Goal: Check status: Check status

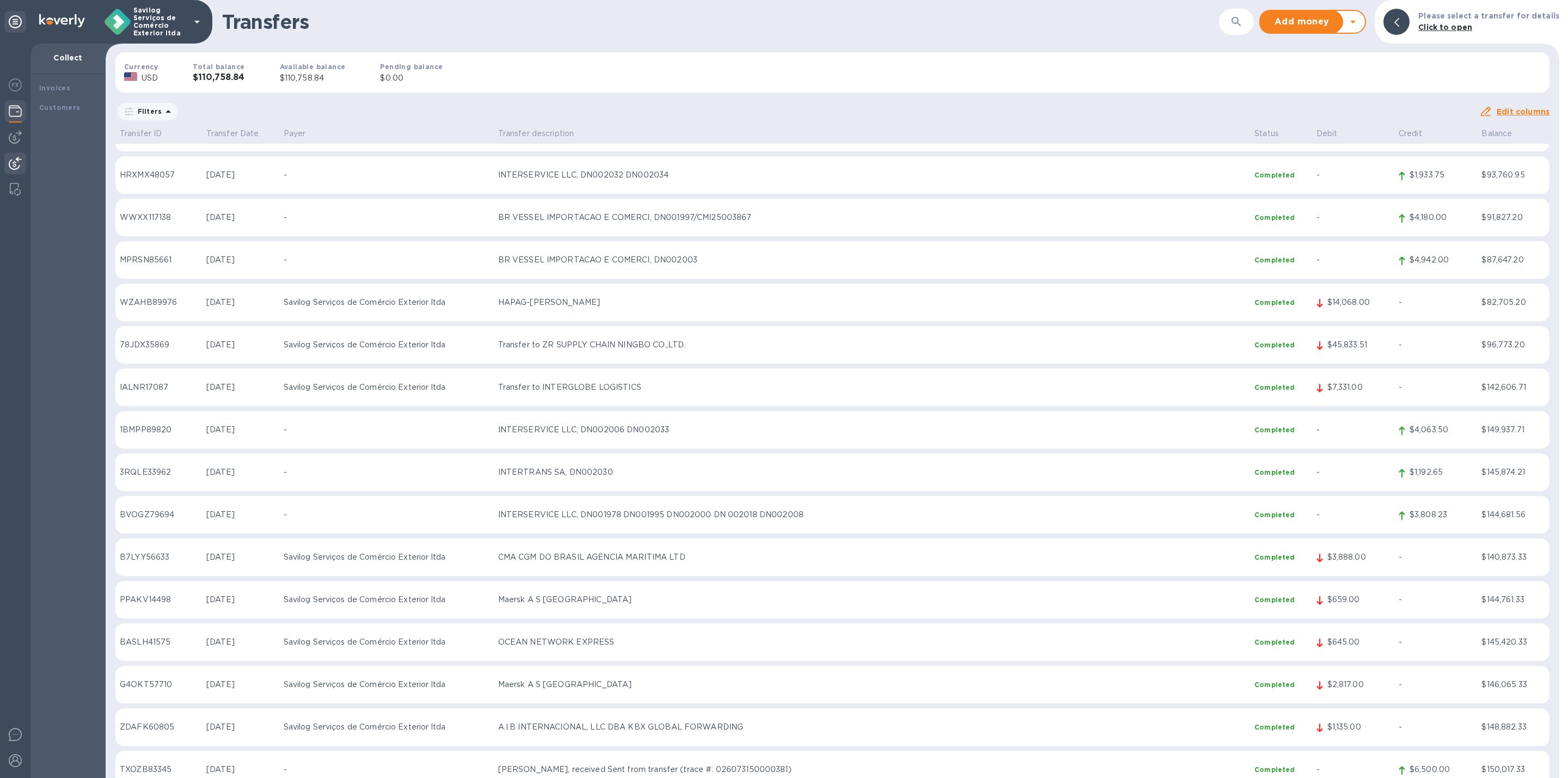
scroll to position [1143, 0]
drag, startPoint x: 1029, startPoint y: 242, endPoint x: 1007, endPoint y: 382, distance: 141.7
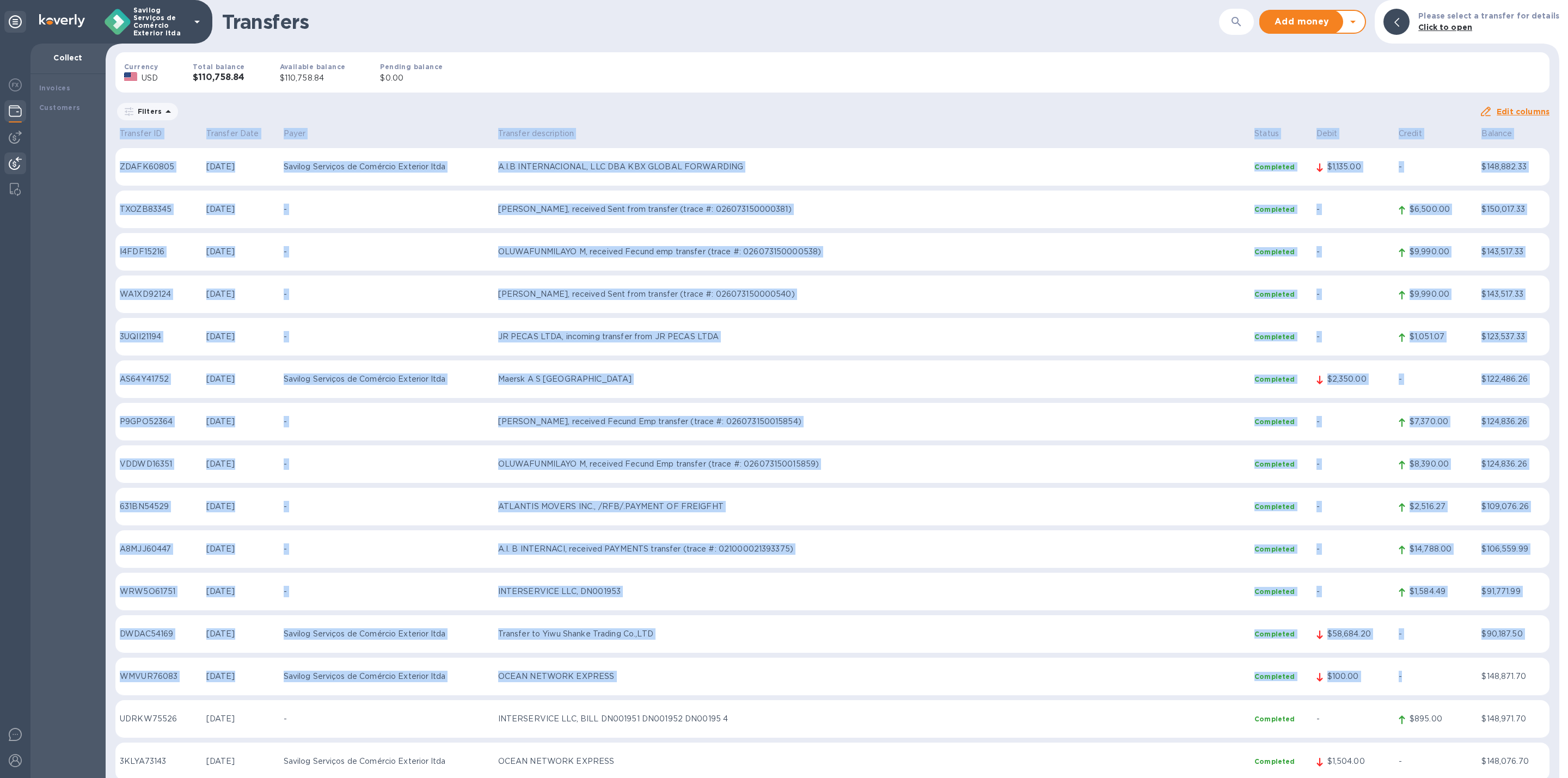
scroll to position [2042, 0]
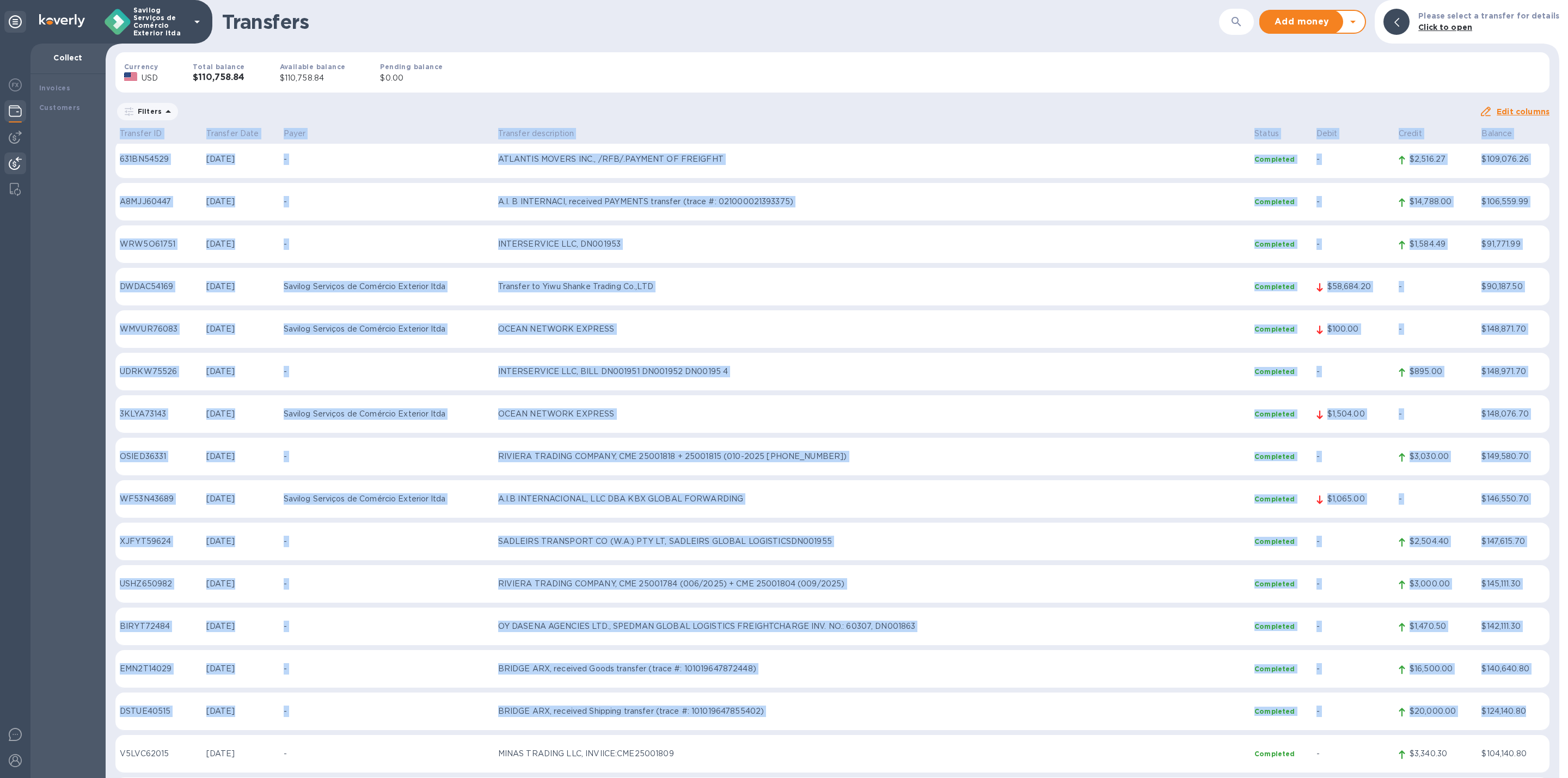
drag, startPoint x: 835, startPoint y: 131, endPoint x: 1438, endPoint y: 680, distance: 815.5
click at [1493, 732] on div "Transfers ​ Add money Withdraw money Please select a transfer for details Click…" at bounding box center [833, 389] width 1454 height 778
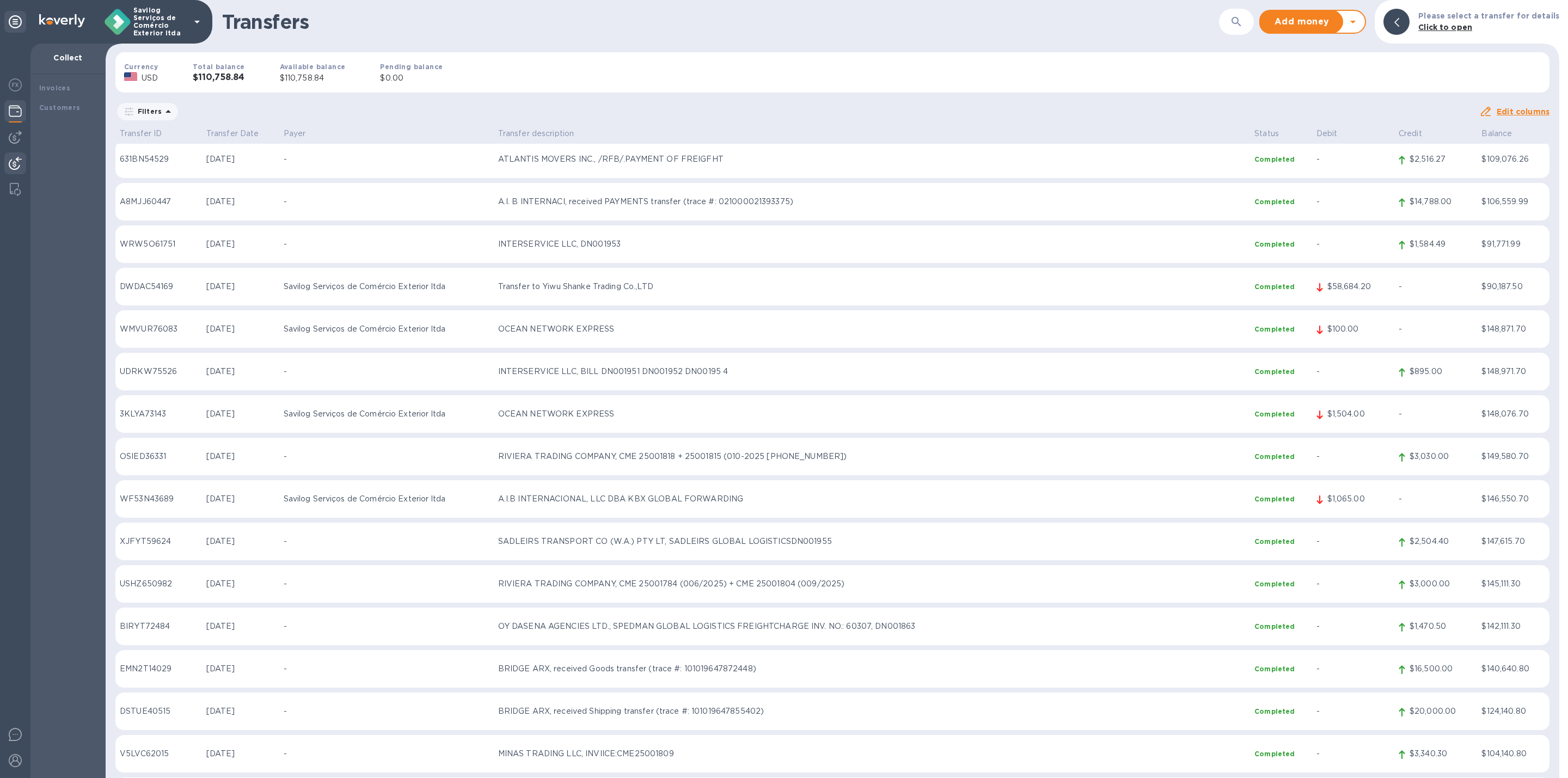
click at [1044, 105] on div "Filters" at bounding box center [797, 111] width 1364 height 21
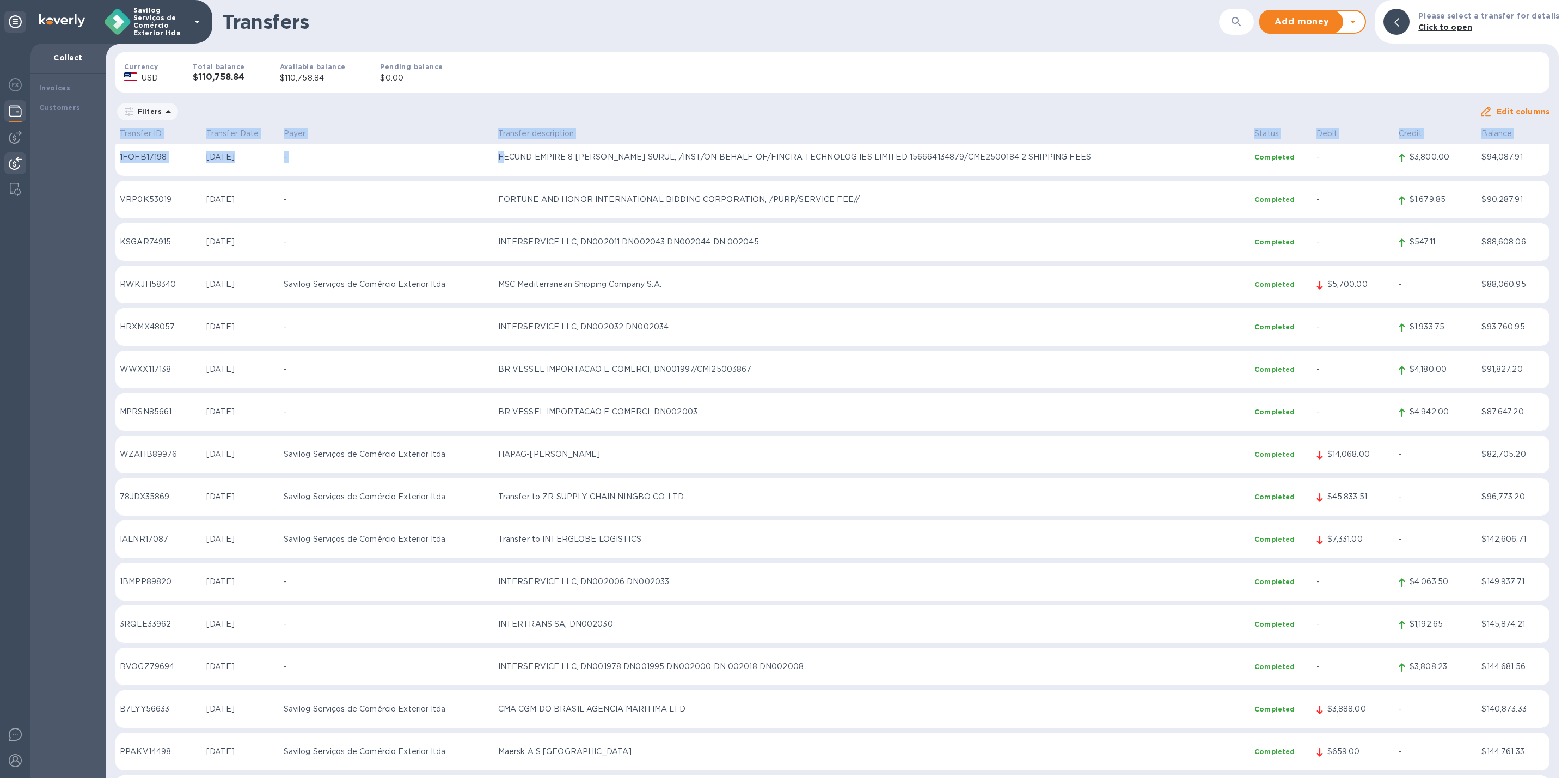
scroll to position [0, 0]
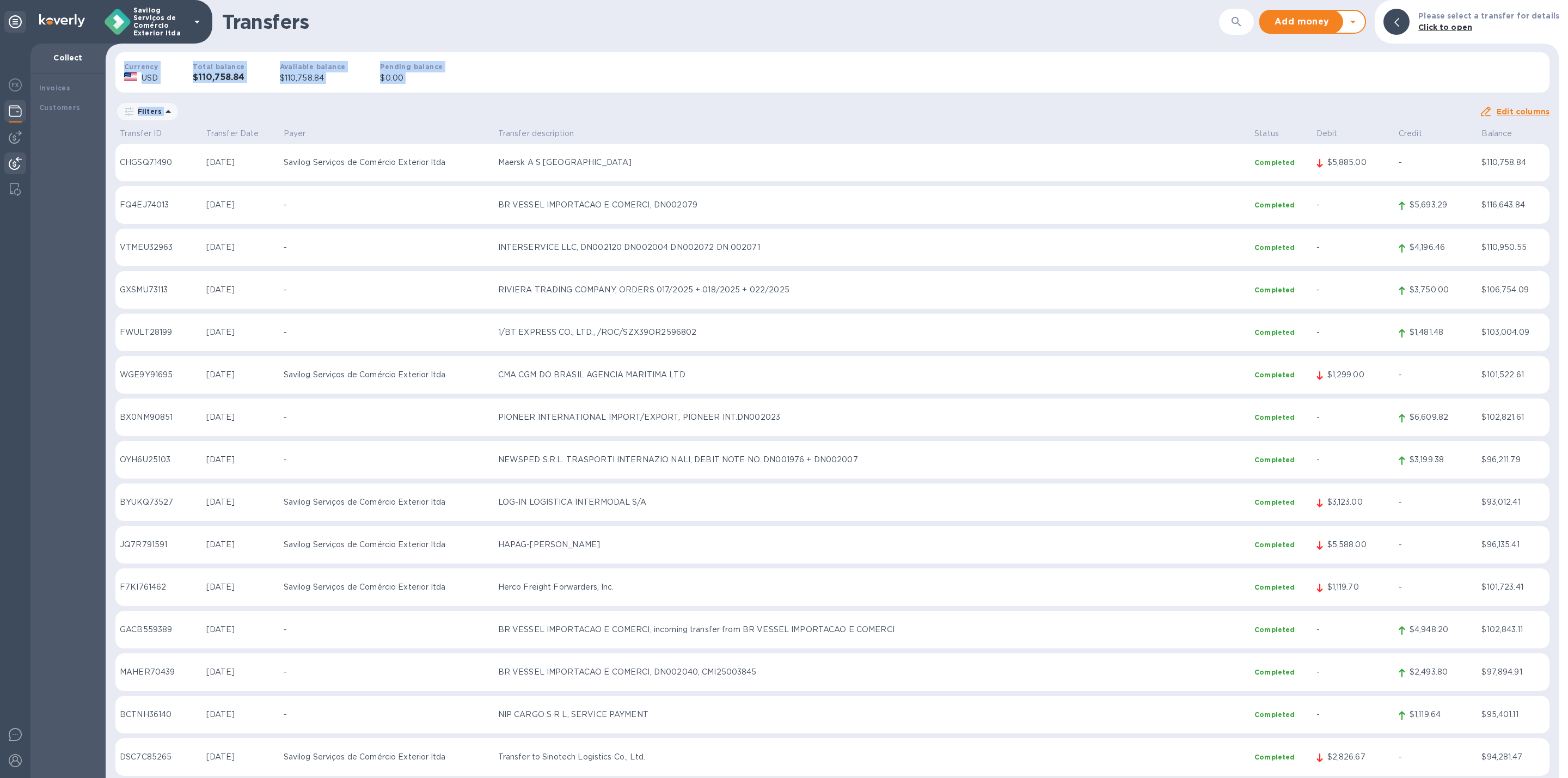
drag, startPoint x: 1549, startPoint y: 760, endPoint x: 119, endPoint y: 60, distance: 1592.1
click at [119, 60] on div "Transfers ​ Add money Withdraw money Please select a transfer for details Click…" at bounding box center [833, 389] width 1454 height 778
click at [364, 34] on div "Transfers ​ Add money Withdraw money Please select a transfer for details Click…" at bounding box center [833, 22] width 1454 height 44
drag, startPoint x: 229, startPoint y: 10, endPoint x: 321, endPoint y: 27, distance: 93.6
click at [321, 27] on h1 "Transfers" at bounding box center [721, 22] width 997 height 23
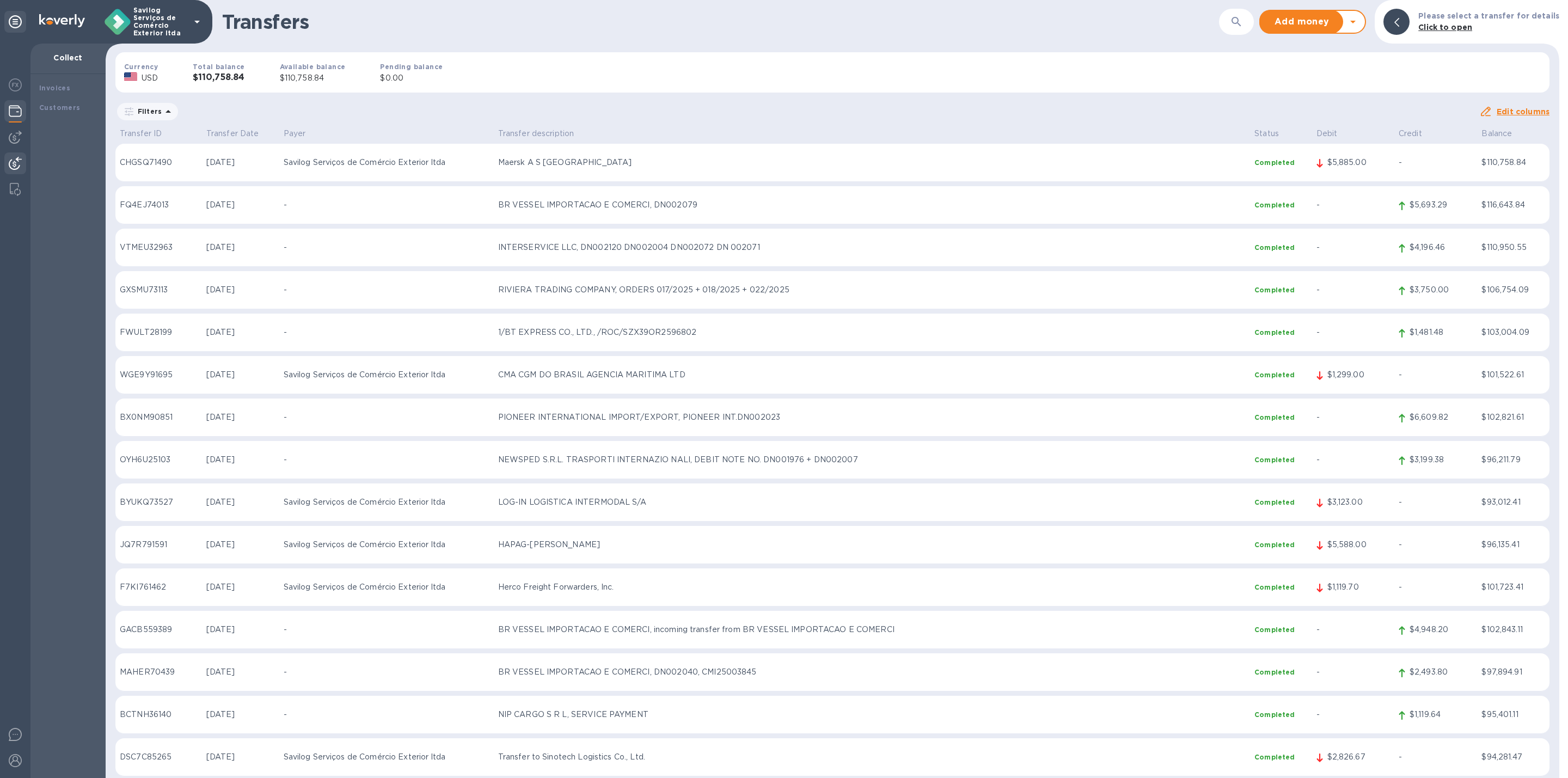
click at [222, 13] on h1 "Transfers" at bounding box center [721, 22] width 997 height 23
drag, startPoint x: 221, startPoint y: 10, endPoint x: 229, endPoint y: 15, distance: 9.4
click at [229, 15] on h1 "Transfers" at bounding box center [721, 22] width 997 height 23
click at [219, 7] on div "Transfers ​ Add money Withdraw money Please select a transfer for details Click…" at bounding box center [833, 22] width 1454 height 44
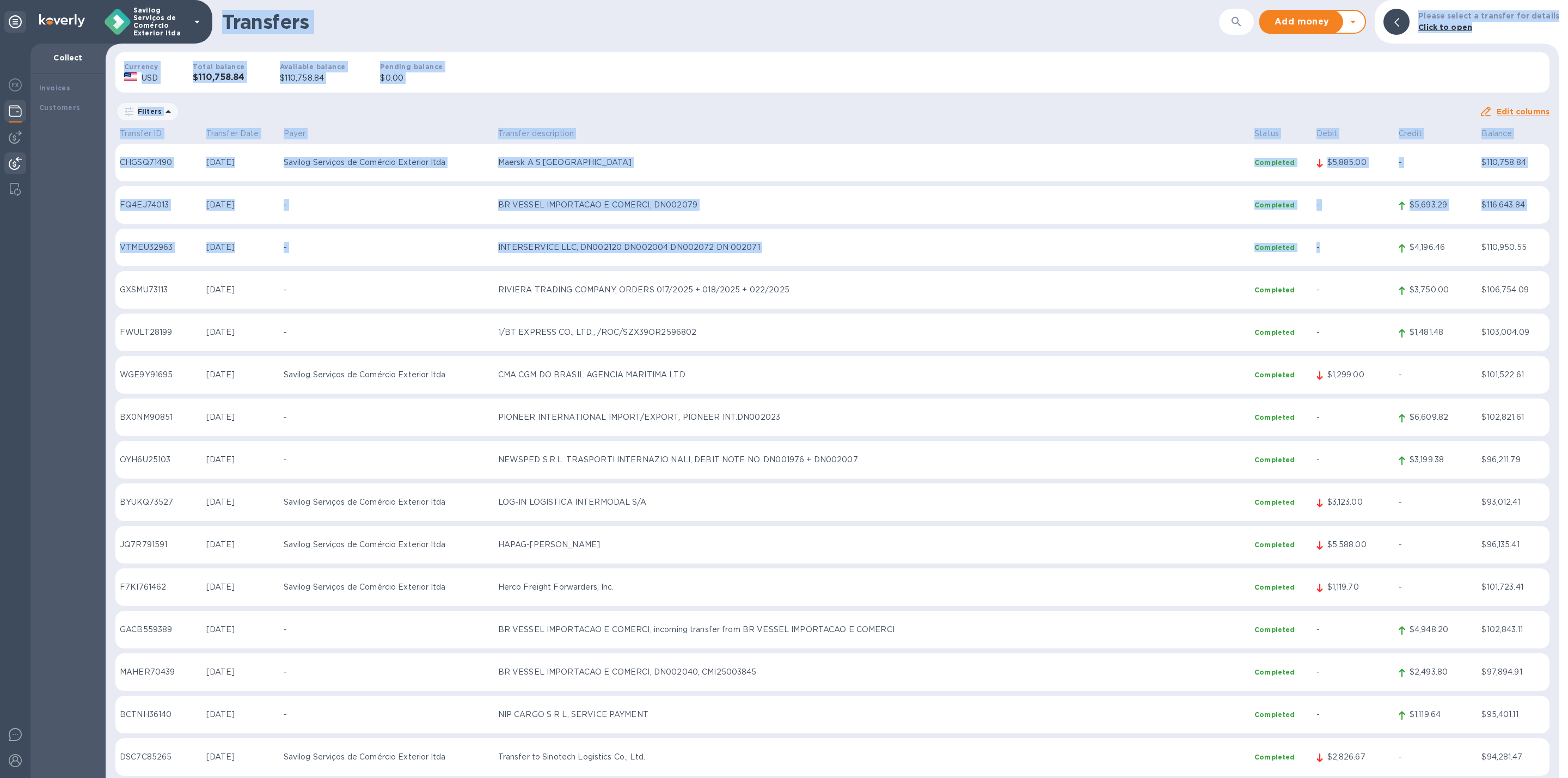
drag, startPoint x: 212, startPoint y: 4, endPoint x: 1183, endPoint y: 152, distance: 982.2
click at [1365, 231] on div "Transfers ​ Add money Withdraw money Please select a transfer for details Click…" at bounding box center [833, 389] width 1454 height 778
click at [1048, 67] on div "Currency USD Total balance $110,758.84 Available balance $110,758.84 Pending ba…" at bounding box center [832, 72] width 1452 height 58
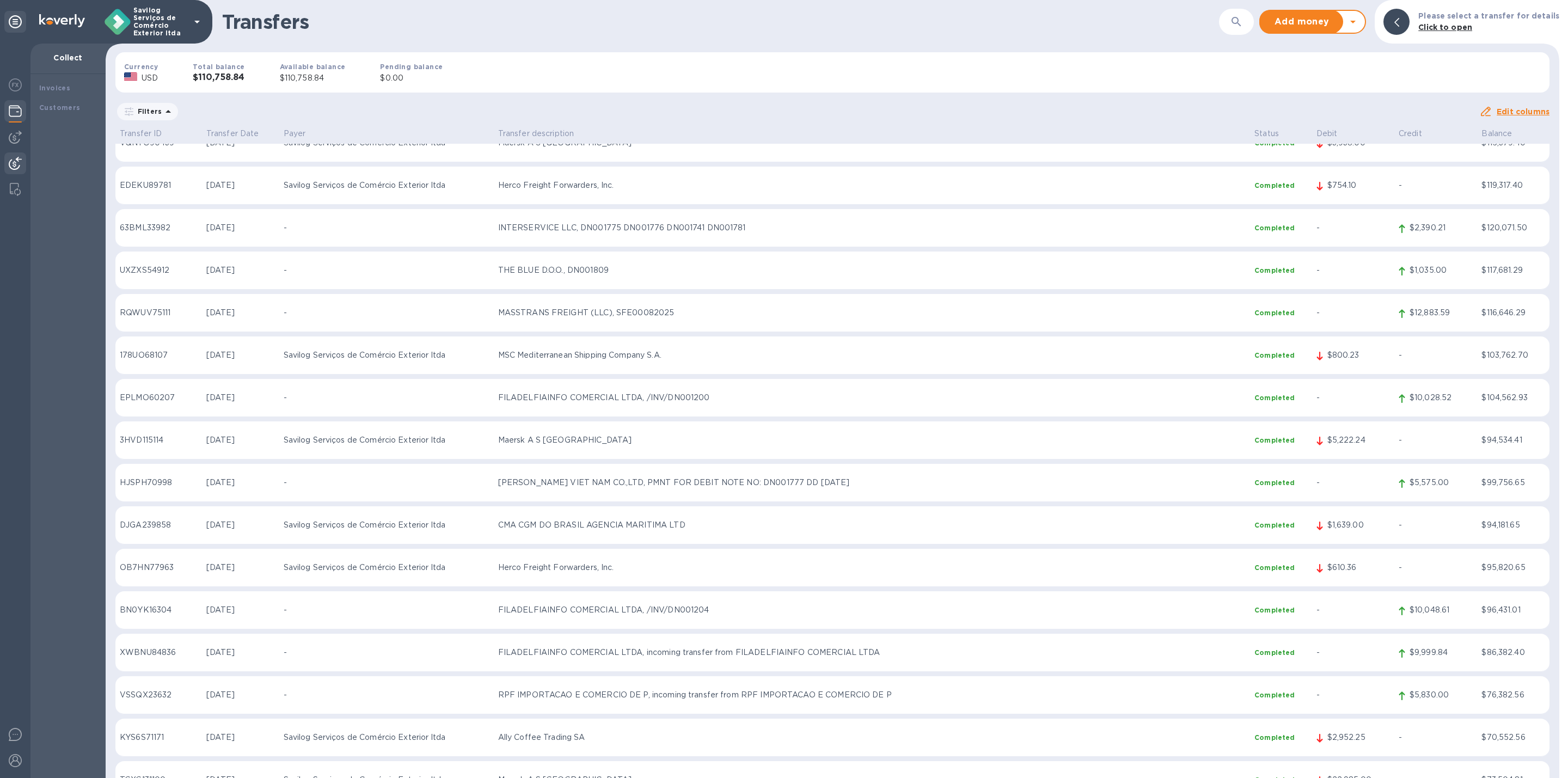
scroll to position [4737, 0]
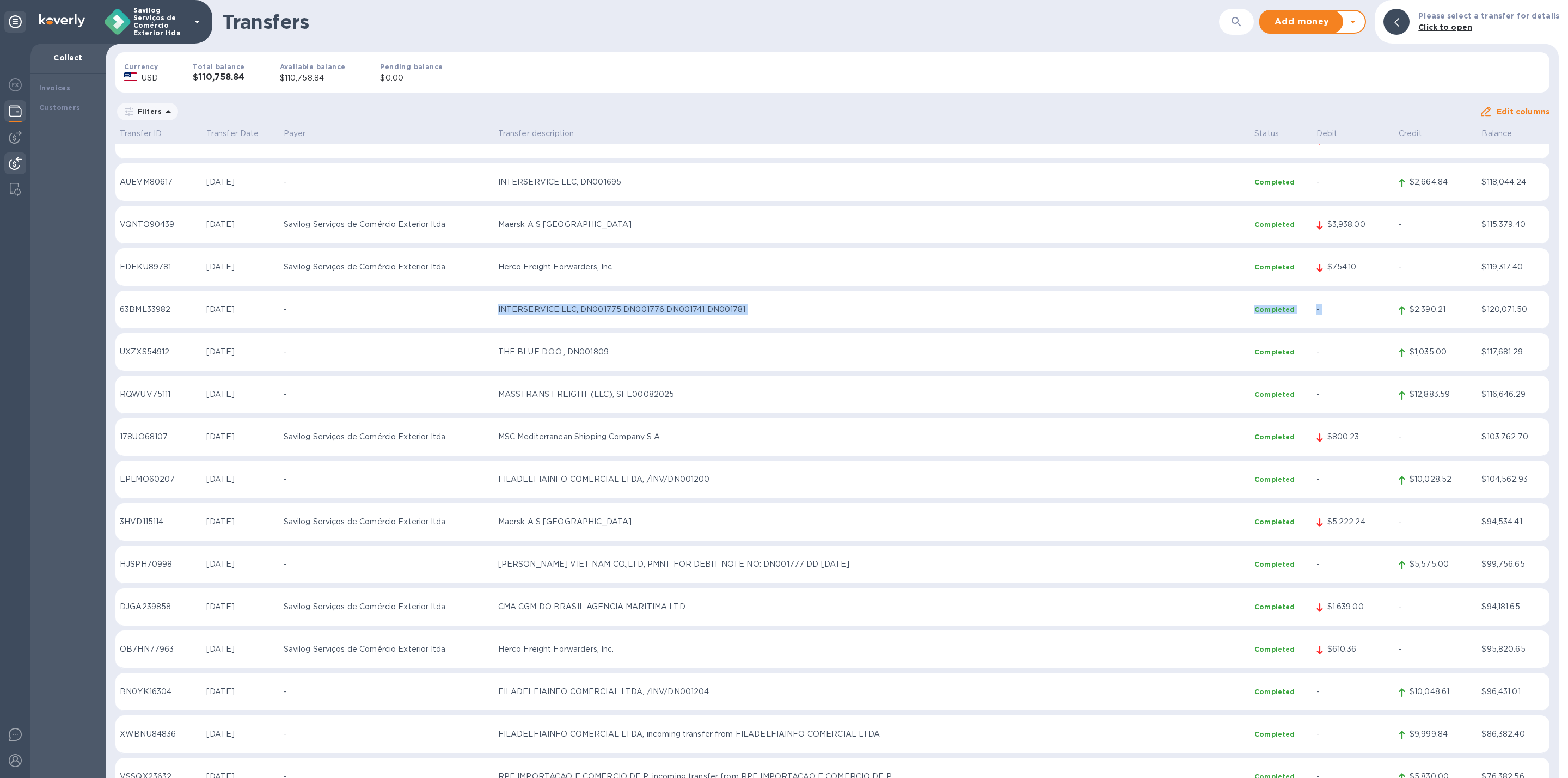
drag, startPoint x: 1392, startPoint y: 302, endPoint x: 309, endPoint y: 0, distance: 1124.3
click at [449, 315] on tr "63BML33982 [DATE] - INTERSERVICE LLC, DN001775 DN001776 DN001741 DN001781 Compl…" at bounding box center [833, 310] width 1434 height 38
